Goal: Task Accomplishment & Management: Complete application form

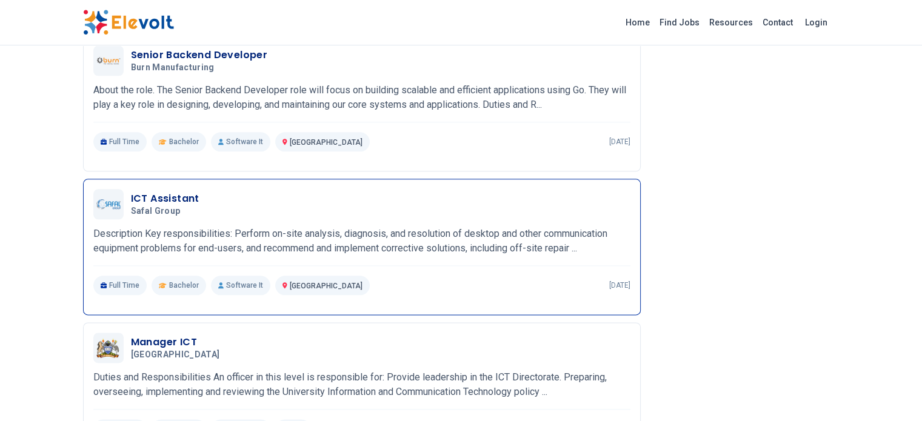
scroll to position [1266, 0]
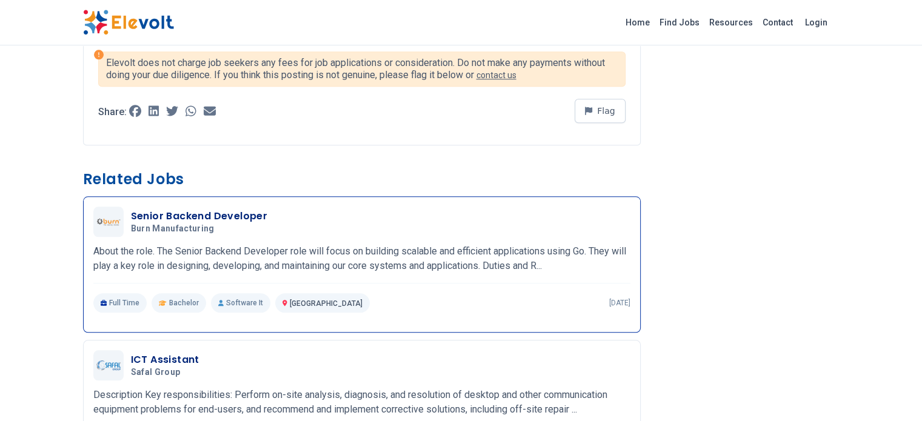
click at [131, 209] on h3 "Senior Backend Developer" at bounding box center [199, 216] width 137 height 15
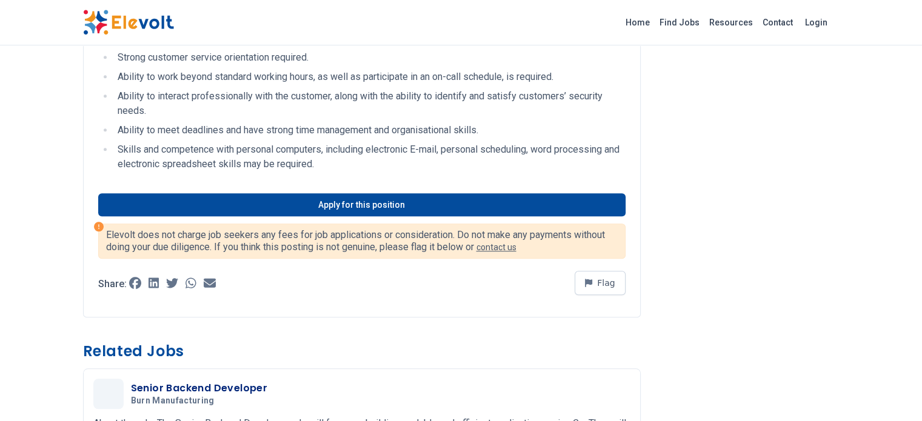
scroll to position [970, 0]
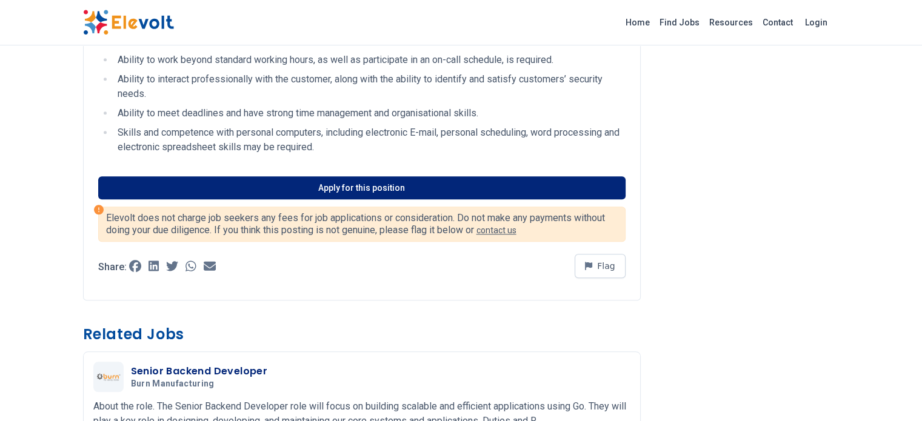
click at [313, 176] on link "Apply for this position" at bounding box center [362, 187] width 528 height 23
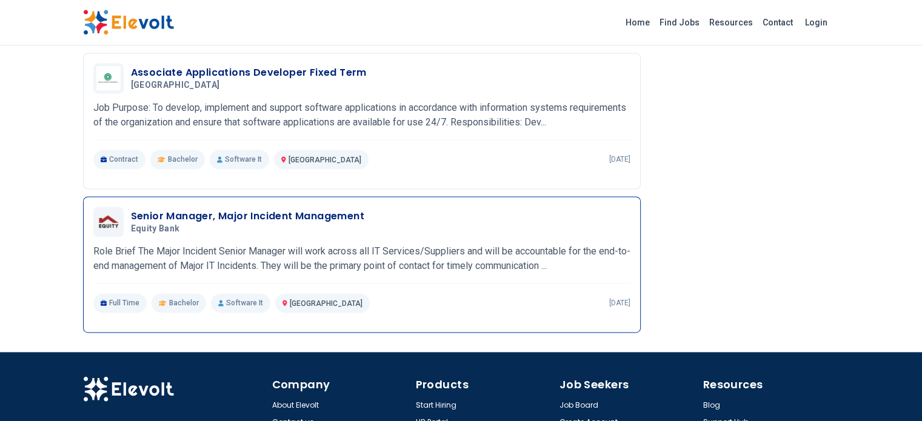
scroll to position [1676, 0]
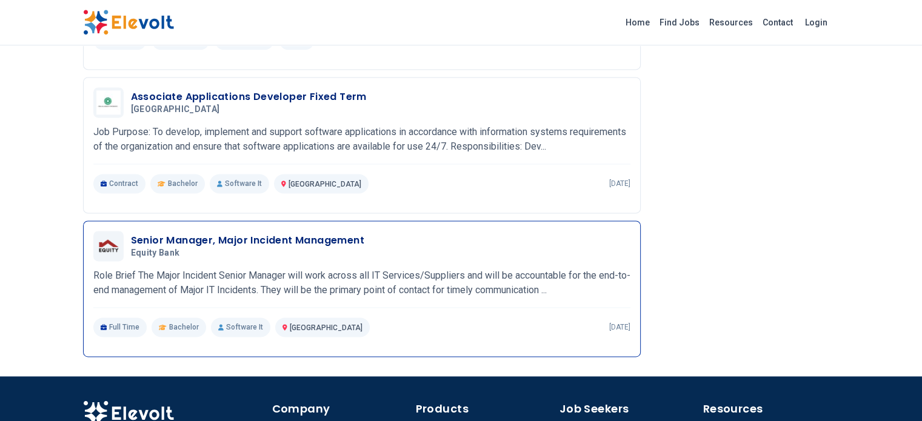
click at [144, 233] on h3 "Senior Manager, Major Incident Management" at bounding box center [247, 240] width 233 height 15
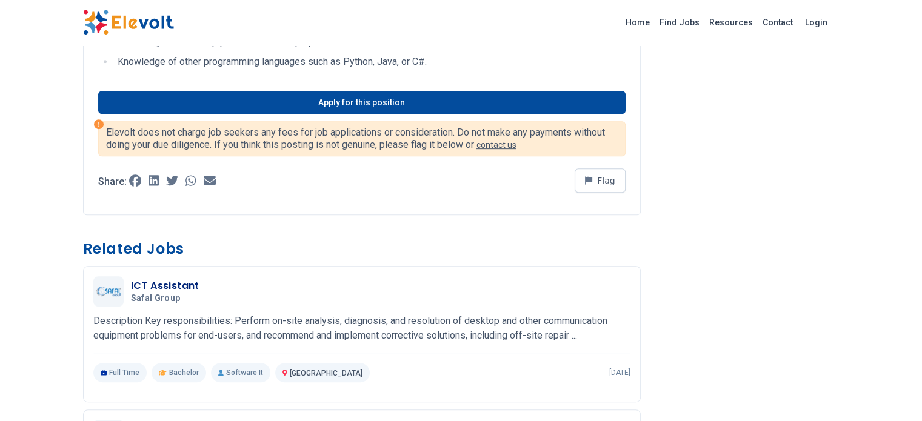
scroll to position [323, 0]
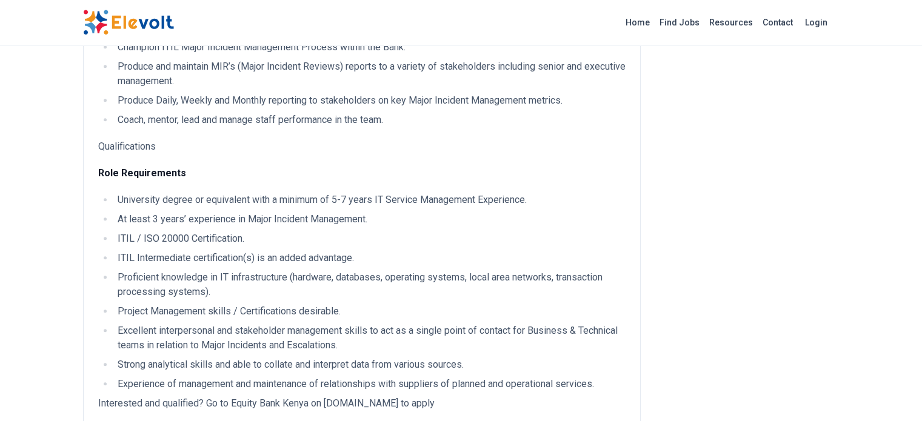
scroll to position [808, 0]
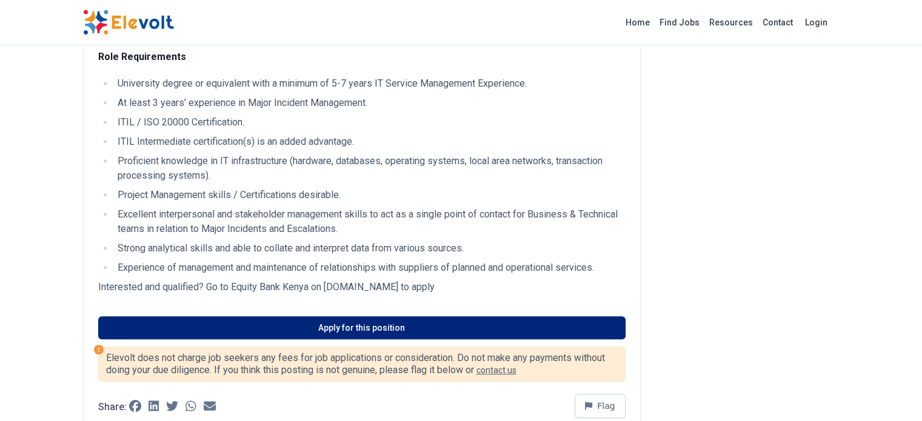
click at [321, 317] on link "Apply for this position" at bounding box center [362, 328] width 528 height 23
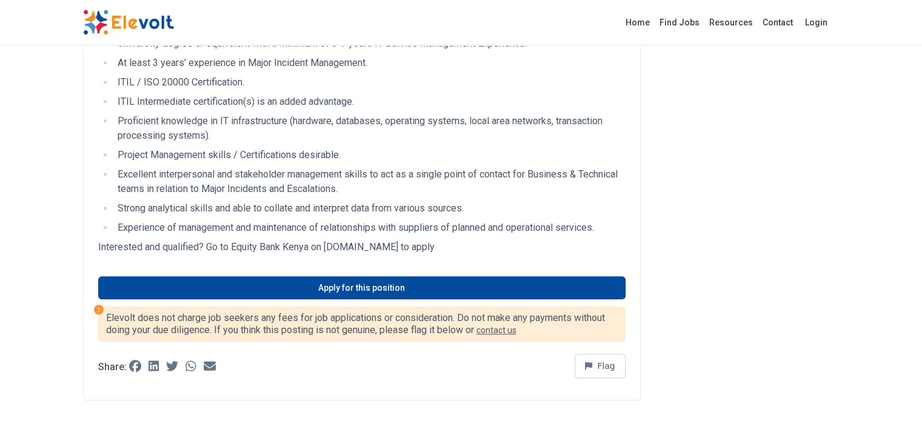
scroll to position [1051, 0]
